Goal: Information Seeking & Learning: Learn about a topic

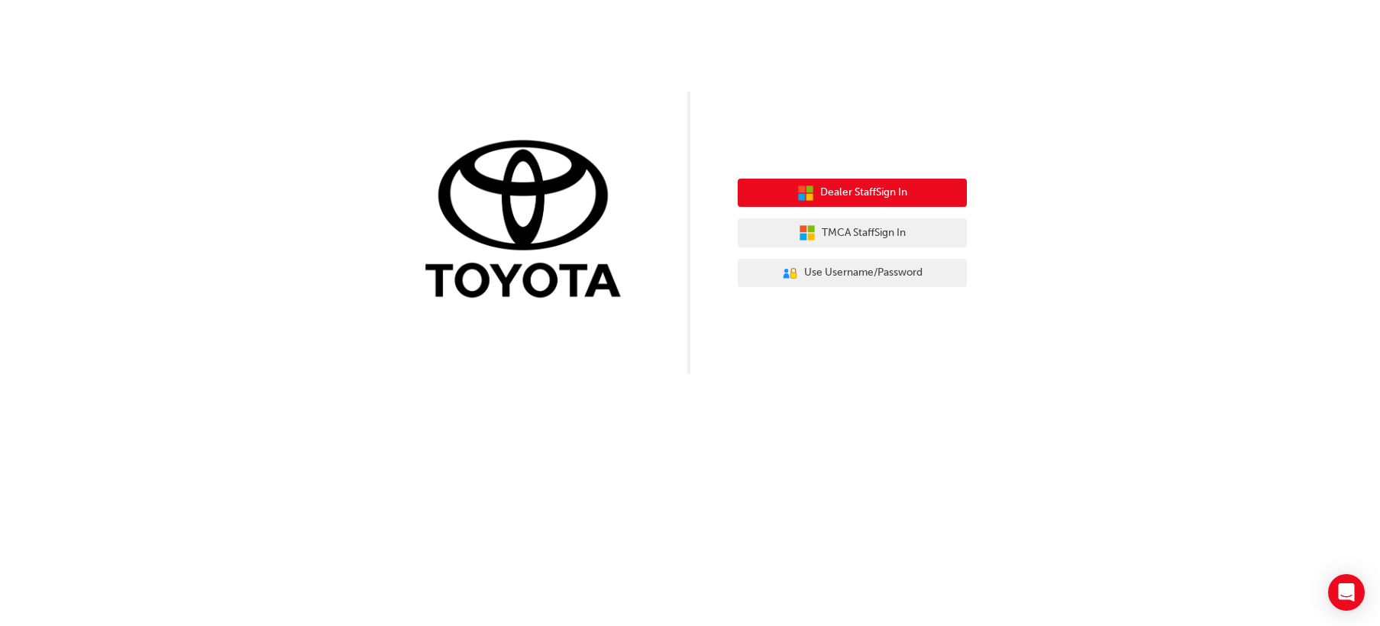
click at [930, 195] on button "Dealer Staff Sign In" at bounding box center [852, 193] width 229 height 29
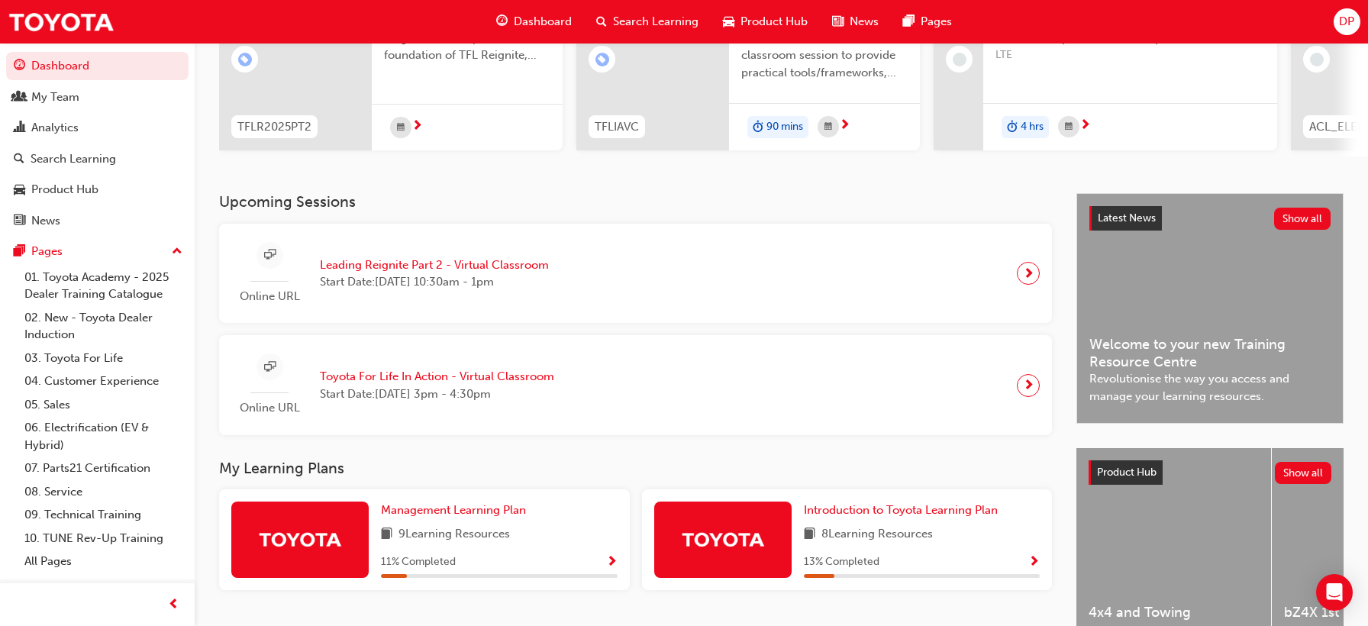
scroll to position [229, 0]
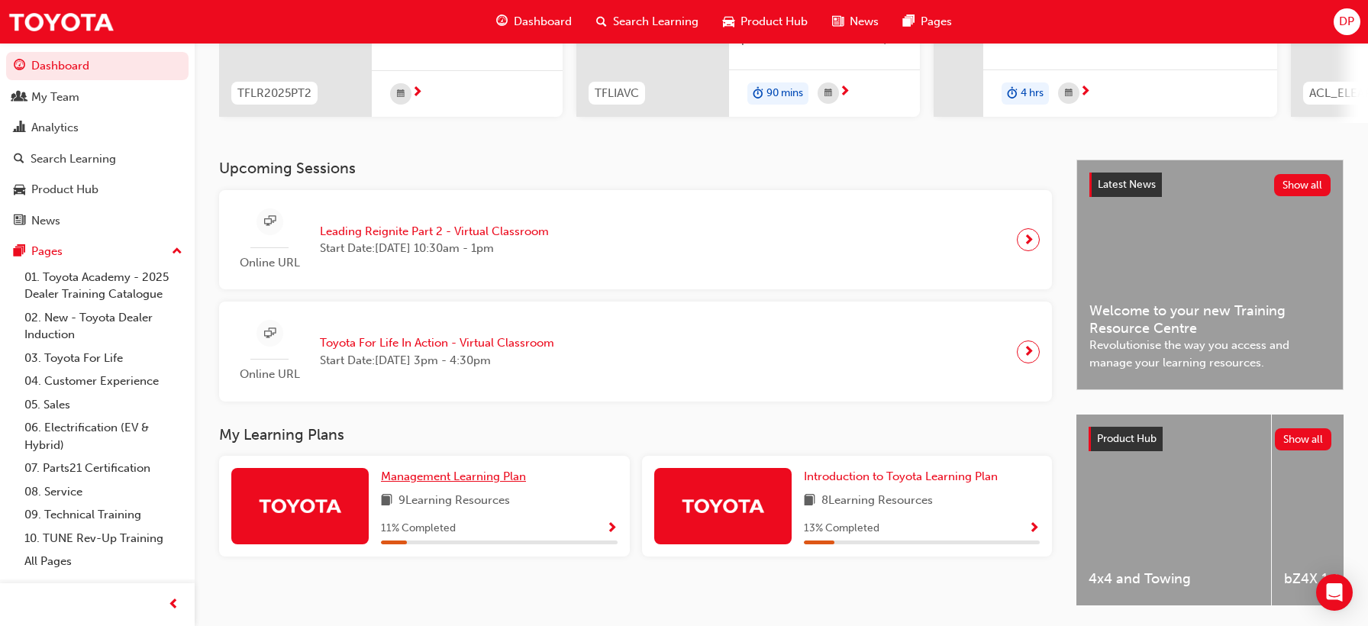
click at [473, 483] on span "Management Learning Plan" at bounding box center [453, 477] width 145 height 14
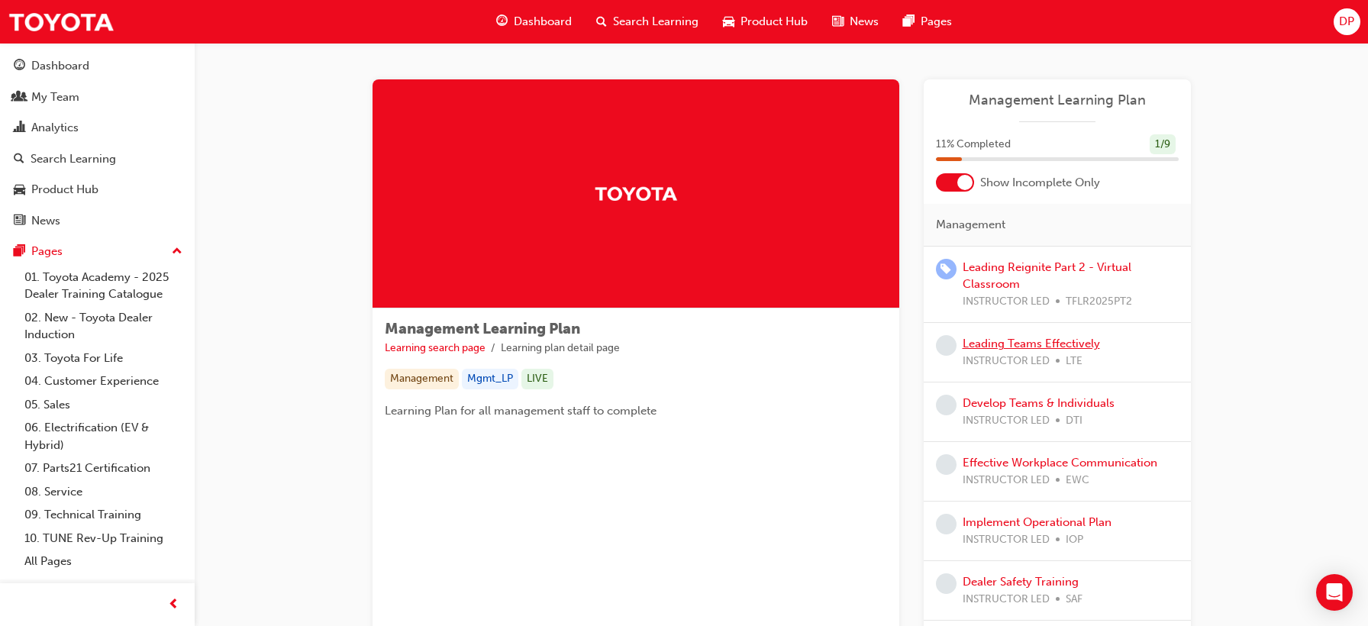
click at [997, 346] on link "Leading Teams Effectively" at bounding box center [1031, 344] width 137 height 14
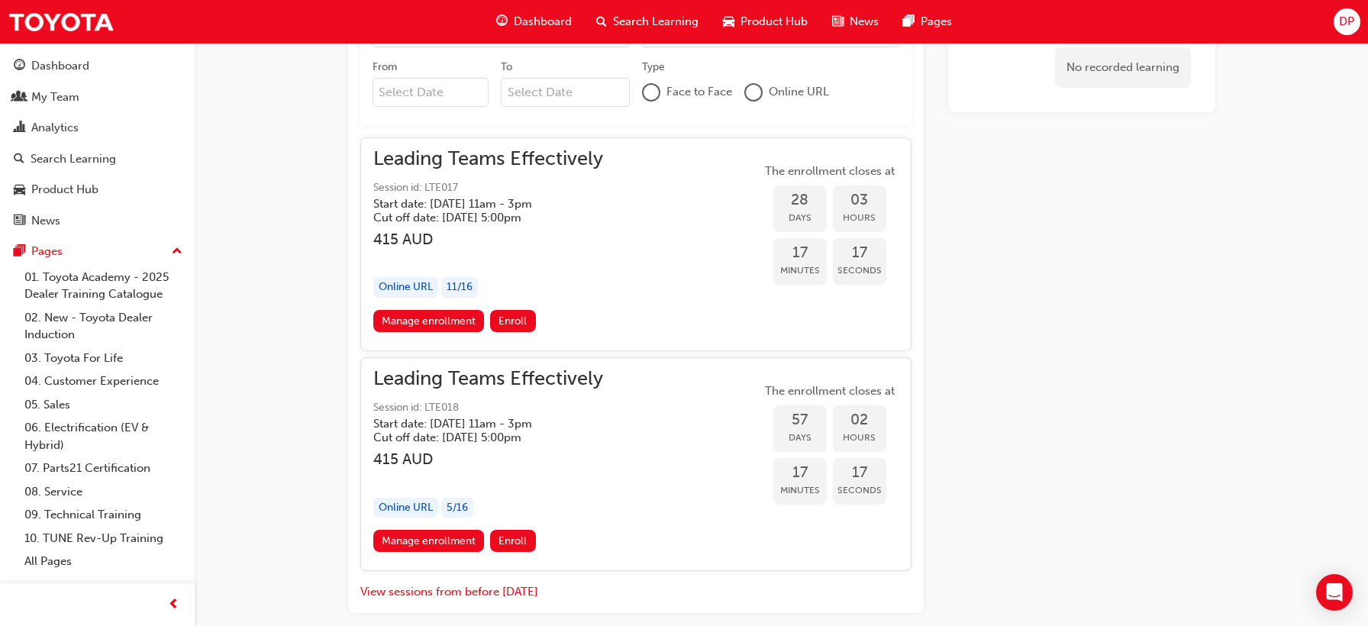
scroll to position [943, 0]
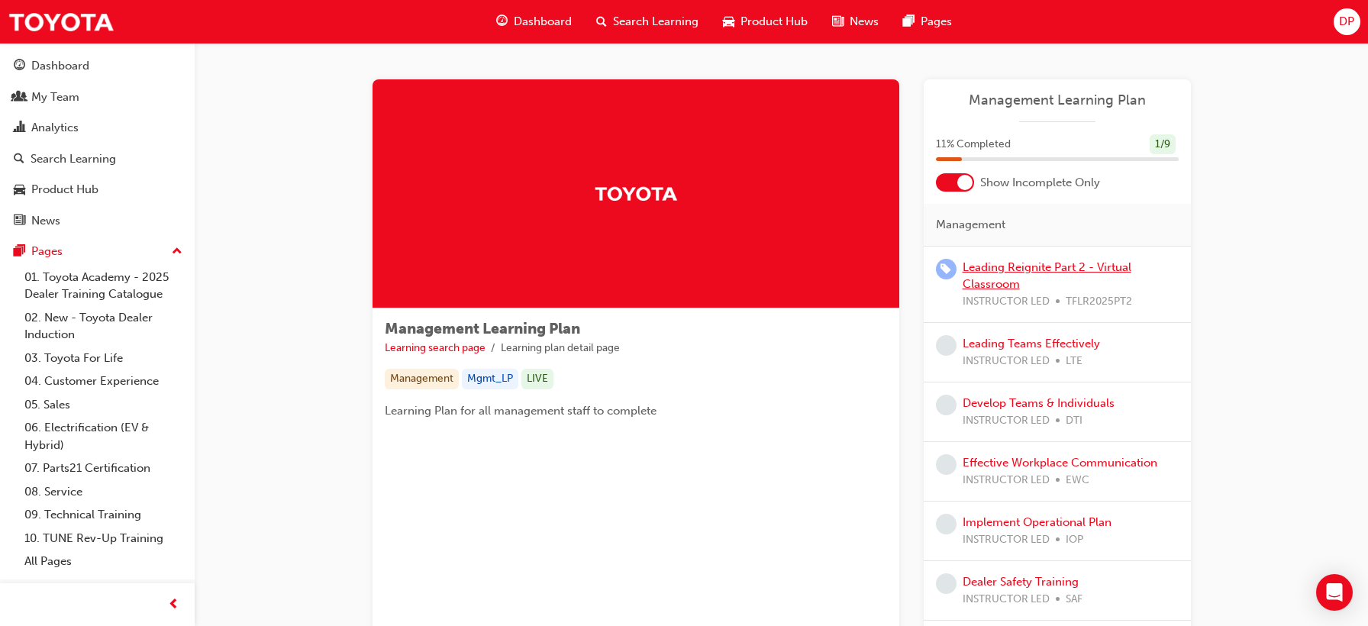
click at [1027, 270] on link "Leading Reignite Part 2 - Virtual Classroom" at bounding box center [1047, 275] width 169 height 31
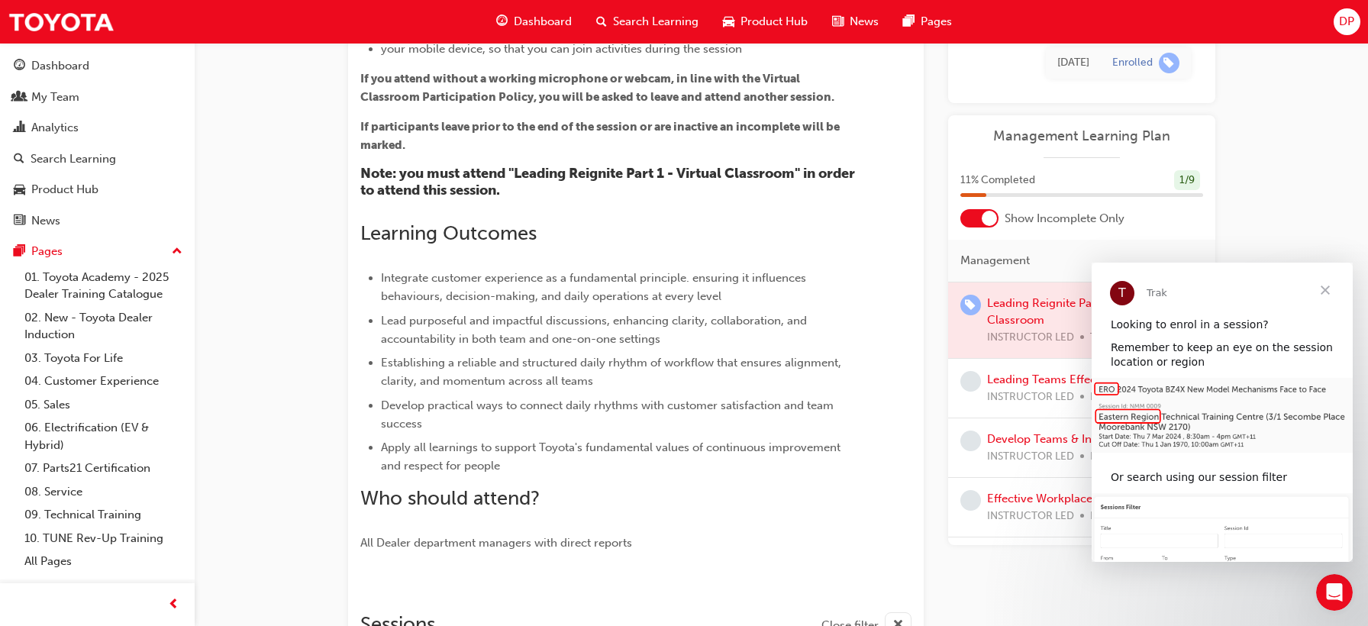
scroll to position [382, 0]
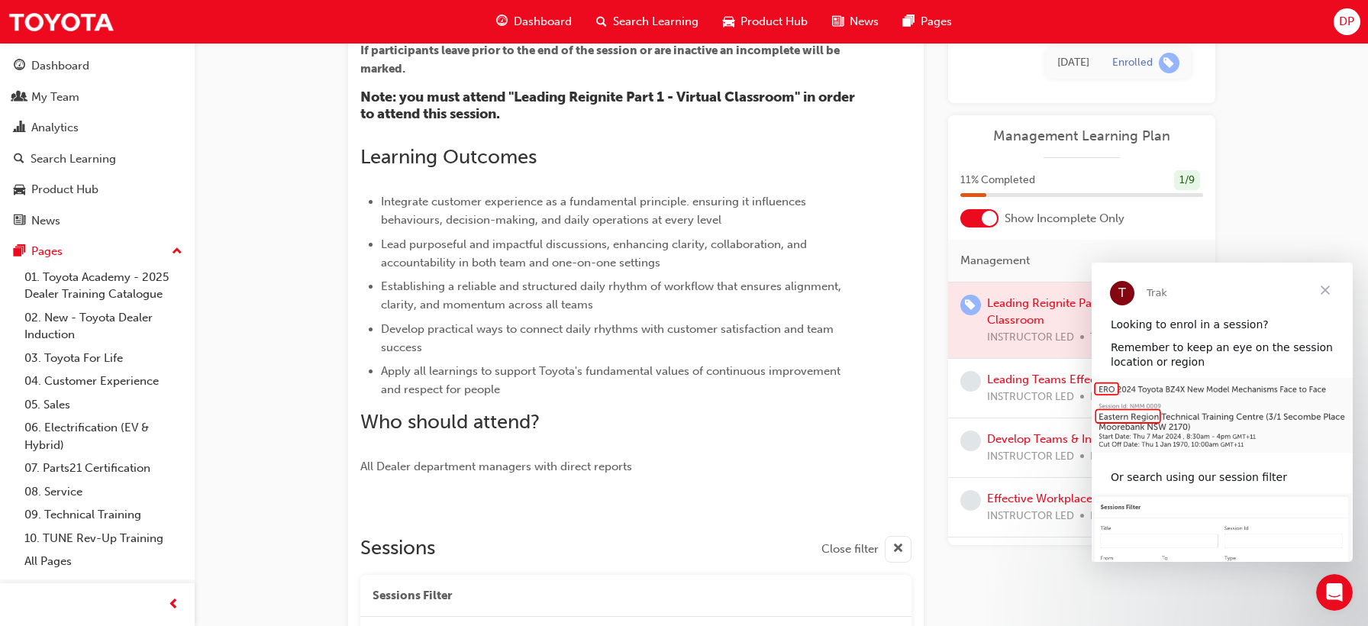
click at [1326, 293] on span "Close" at bounding box center [1325, 290] width 55 height 55
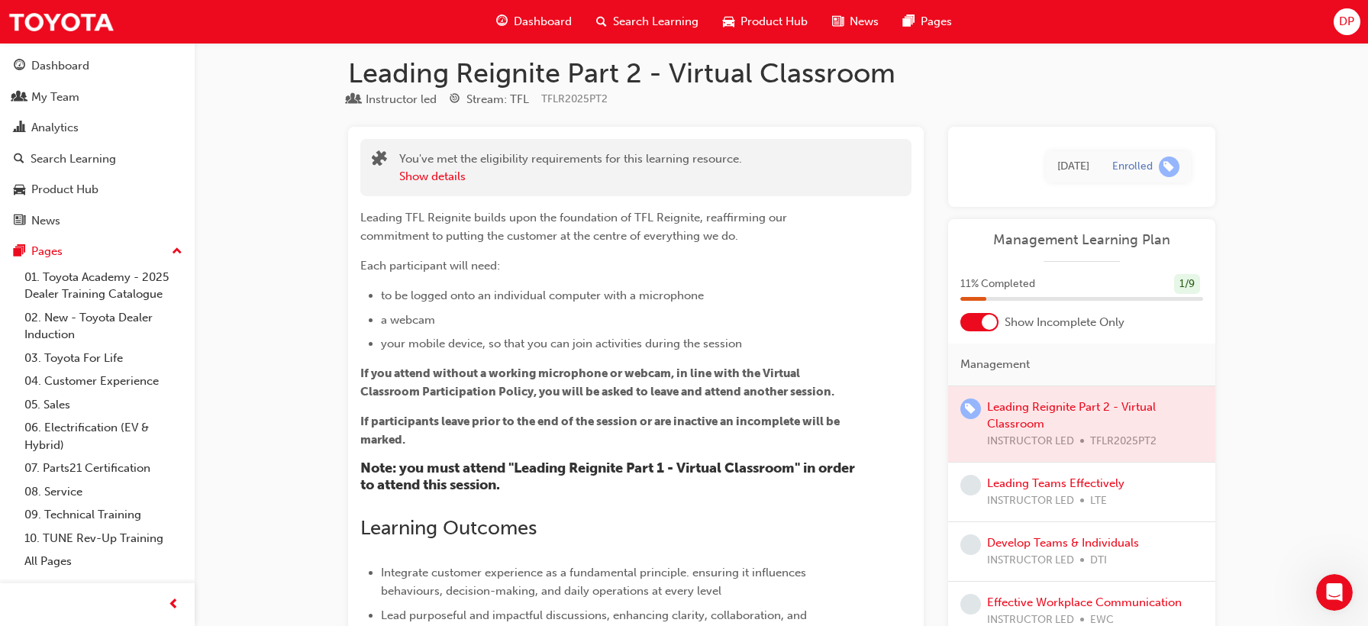
scroll to position [0, 0]
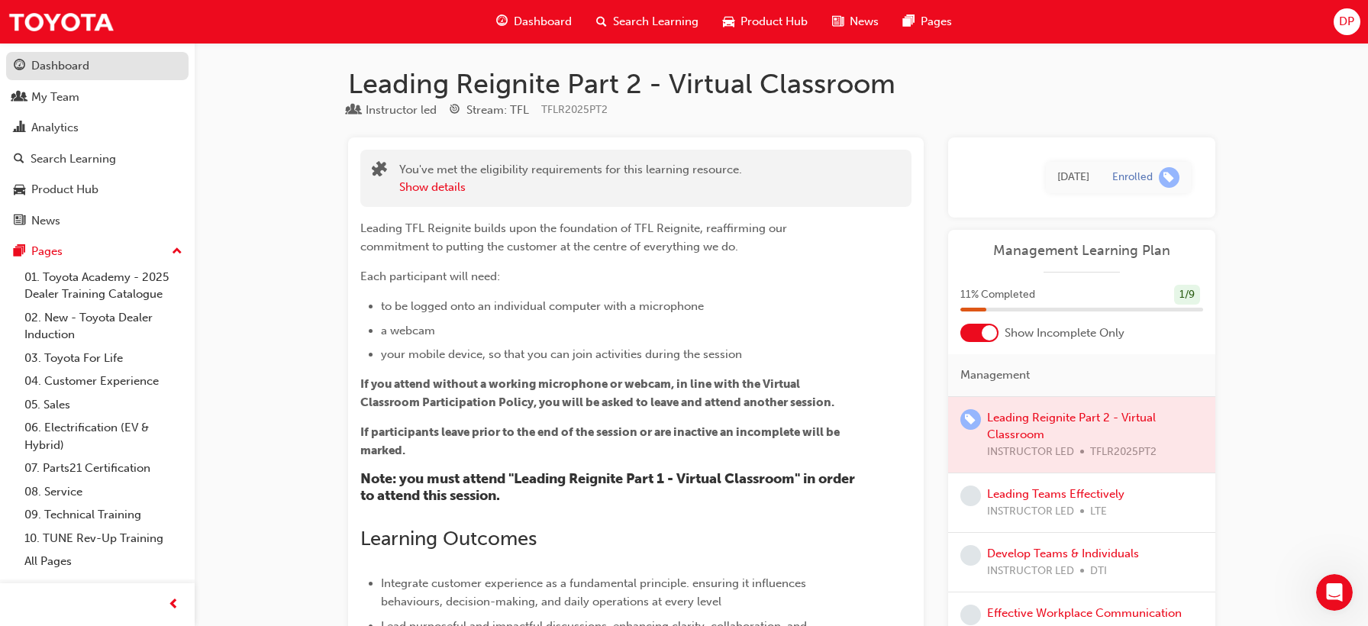
click at [66, 65] on div "Dashboard" at bounding box center [60, 66] width 58 height 18
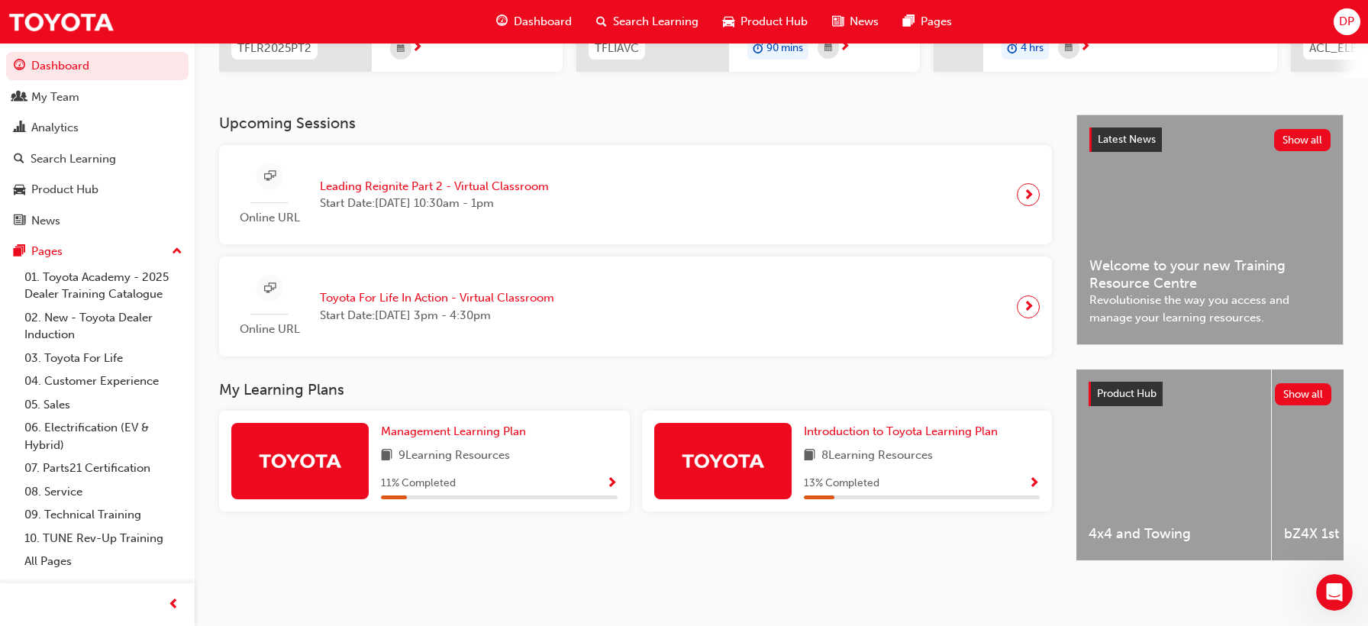
scroll to position [286, 0]
click at [925, 431] on span "Introduction to Toyota Learning Plan" at bounding box center [901, 432] width 194 height 14
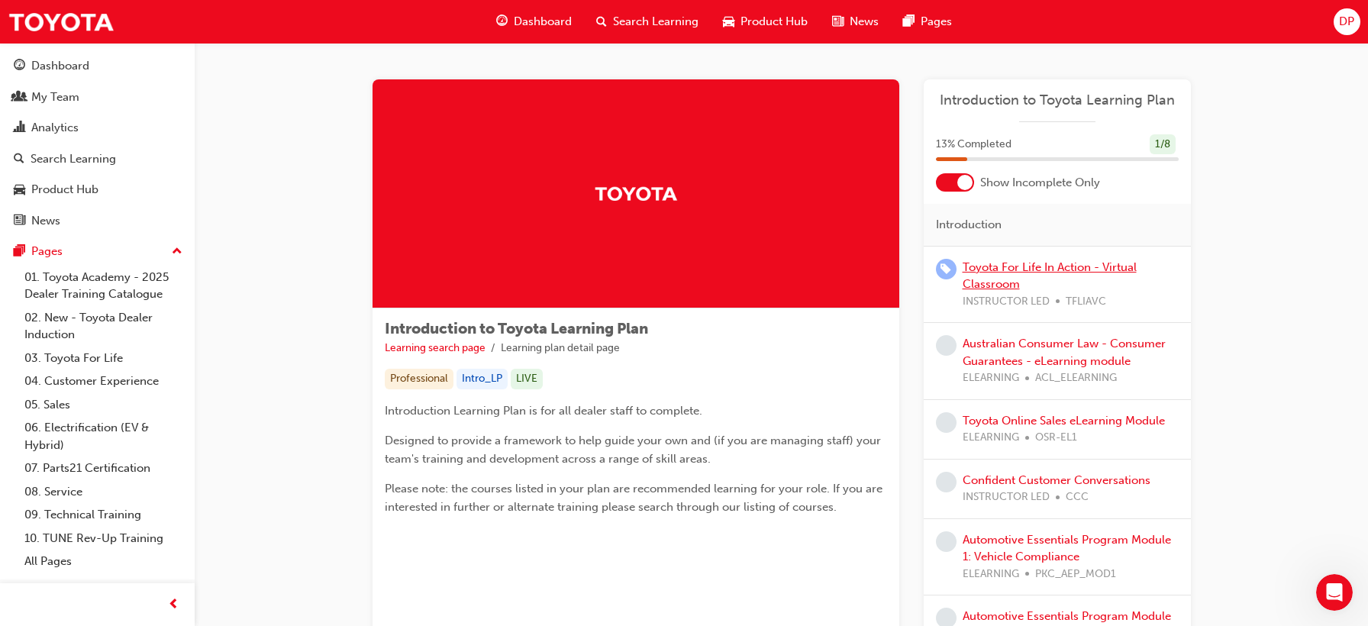
click at [993, 281] on link "Toyota For Life In Action - Virtual Classroom" at bounding box center [1050, 275] width 174 height 31
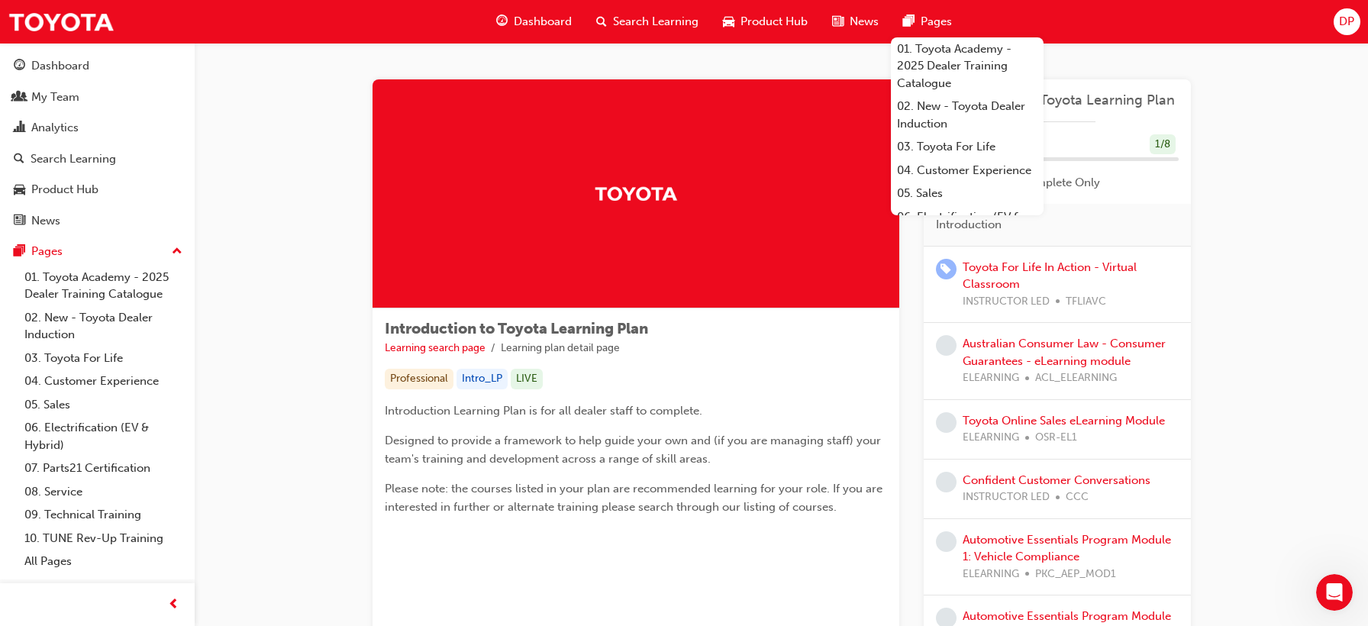
click at [250, 97] on div "Introduction to Toyota Learning Plan Learning search page Learning plan detail …" at bounding box center [782, 433] width 1174 height 780
click at [17, 63] on span "guage-icon" at bounding box center [19, 67] width 11 height 14
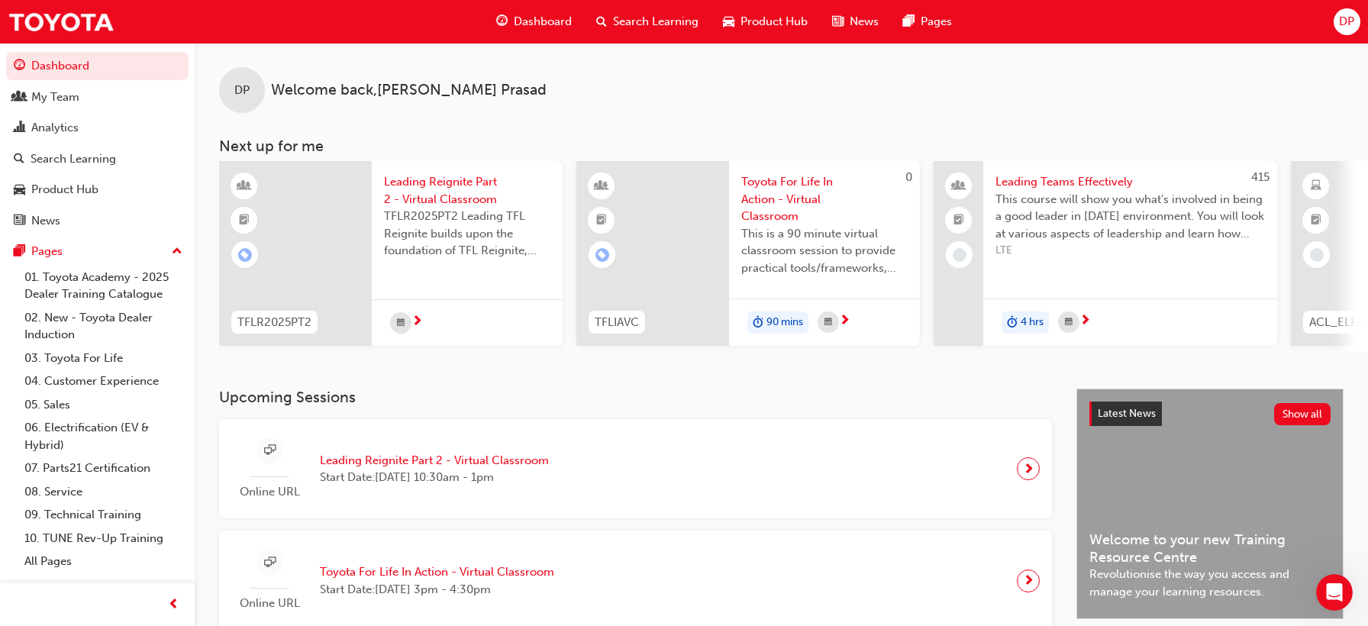
click at [1064, 66] on div "DP Welcome back , Dave Prasad" at bounding box center [782, 78] width 1174 height 70
click at [1090, 76] on div "DP Welcome back , Dave Prasad" at bounding box center [782, 78] width 1174 height 70
click at [1072, 143] on h3 "Next up for me" at bounding box center [782, 146] width 1174 height 18
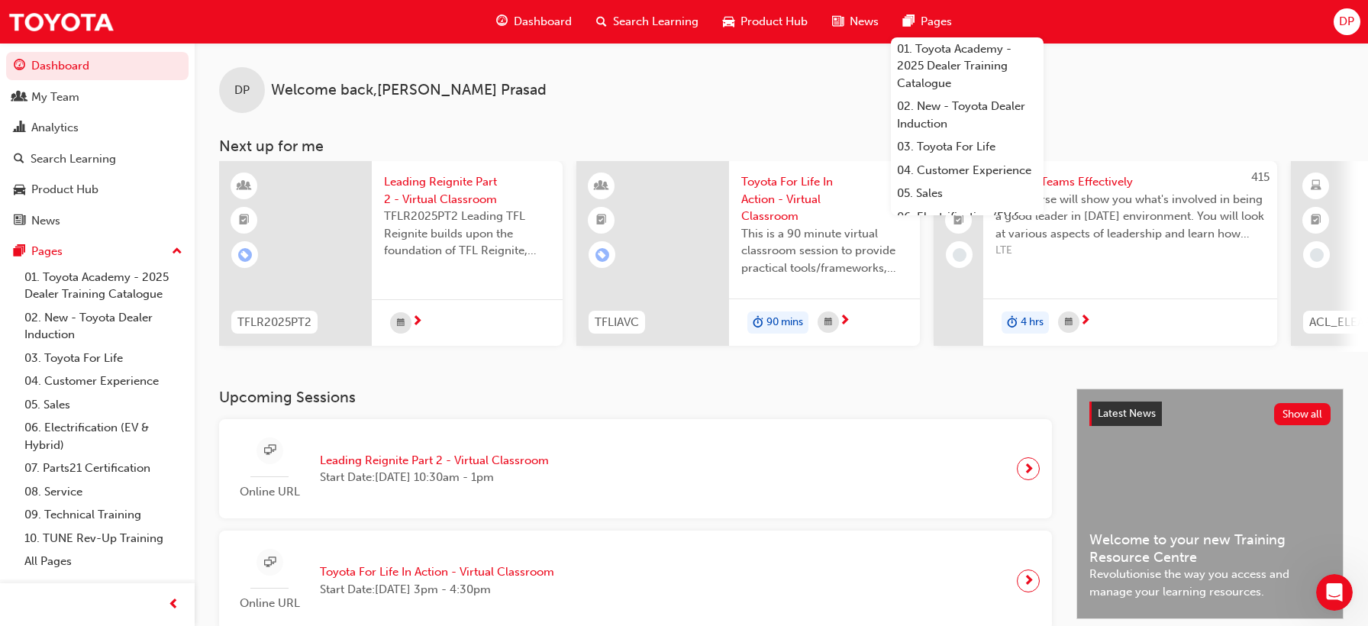
scroll to position [76, 0]
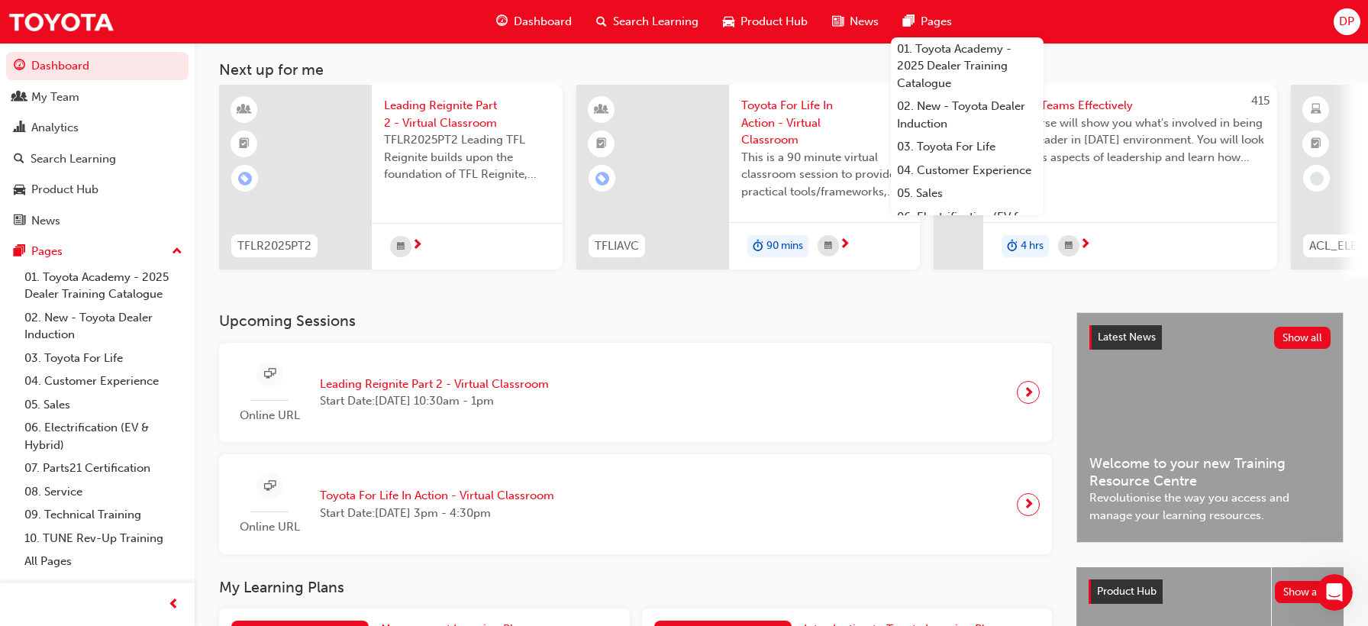
click at [508, 505] on span "Toyota For Life In Action - Virtual Classroom" at bounding box center [437, 496] width 234 height 18
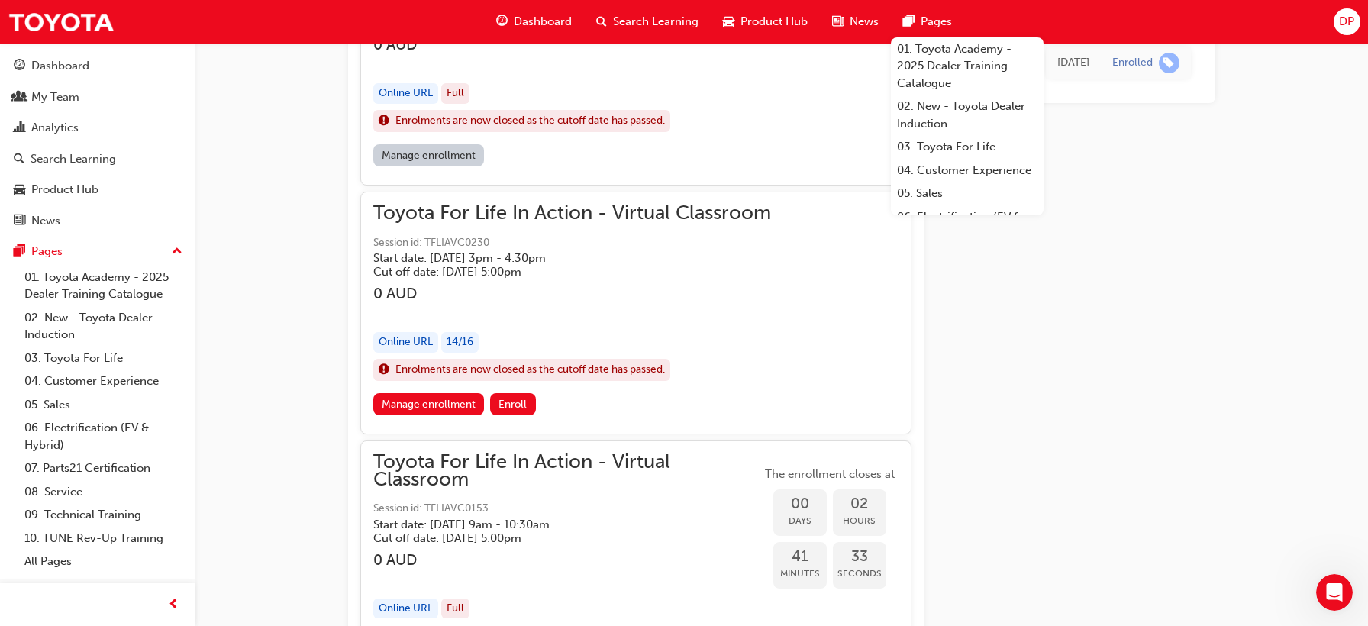
scroll to position [1439, 0]
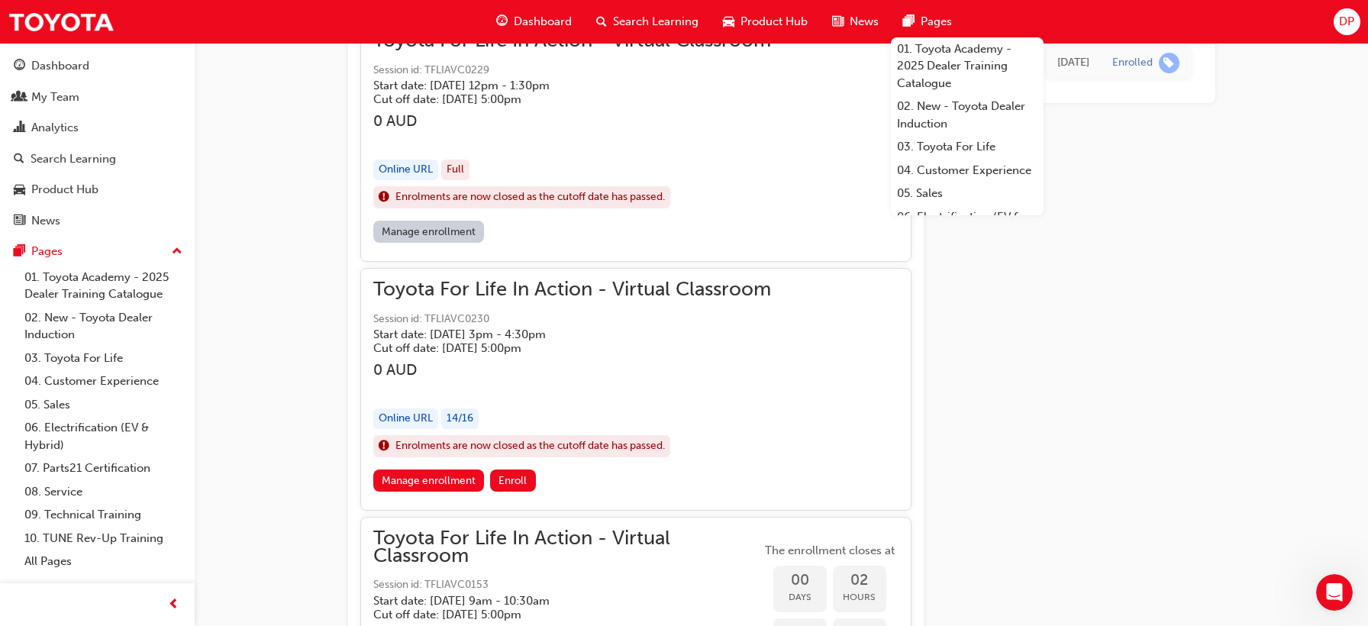
click at [641, 284] on span "Toyota For Life In Action - Virtual Classroom" at bounding box center [572, 290] width 398 height 18
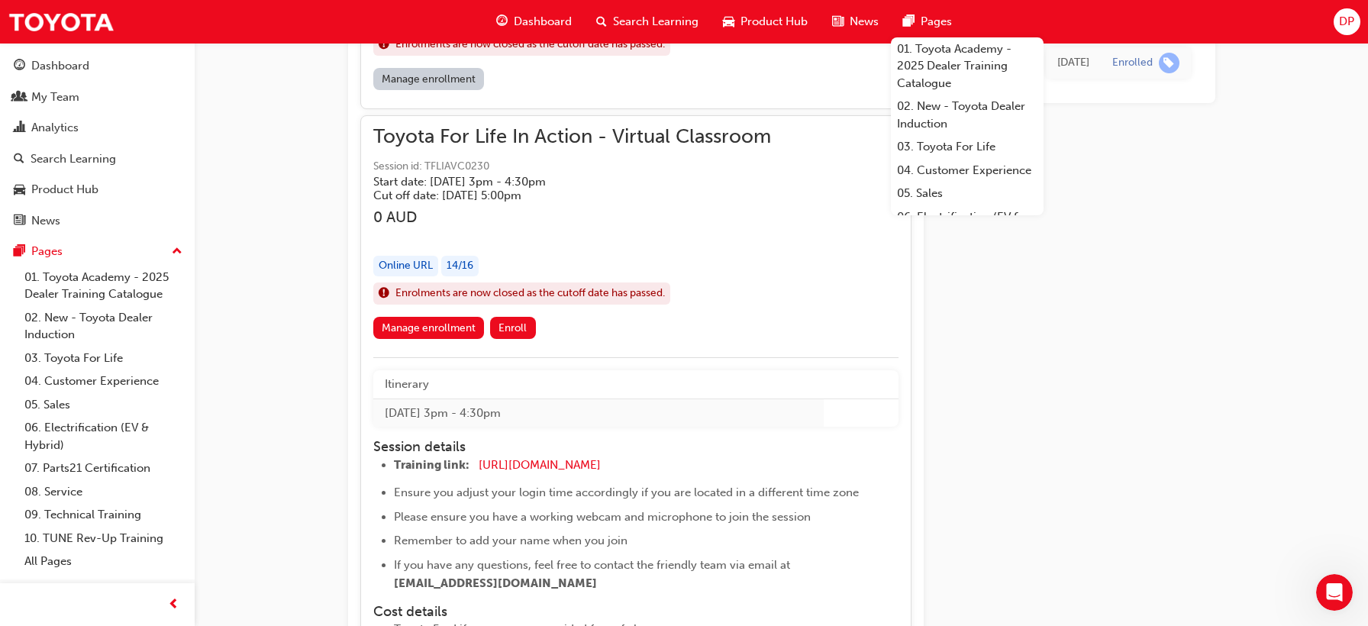
scroll to position [1668, 0]
